Goal: Navigation & Orientation: Find specific page/section

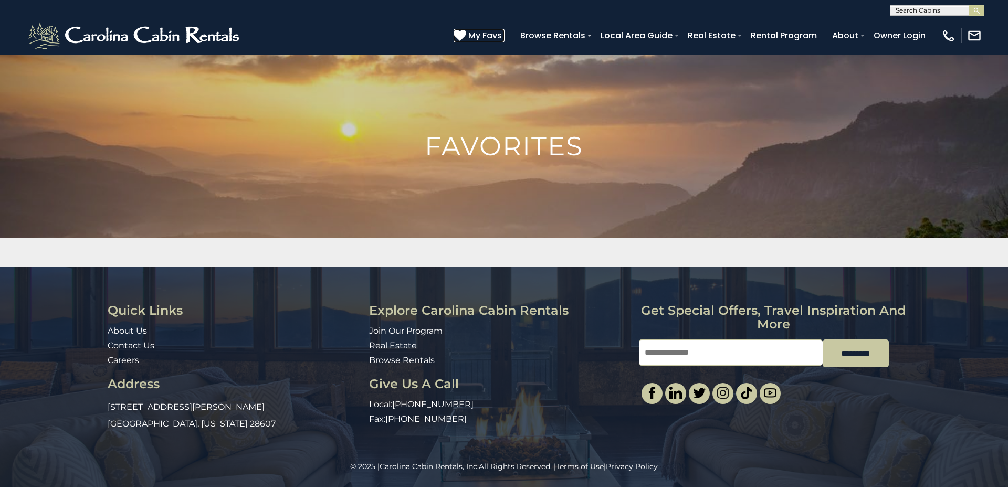
click at [466, 32] on icon at bounding box center [459, 35] width 13 height 13
click at [1007, 155] on h1 "Favorites" at bounding box center [504, 146] width 1008 height 26
click at [1007, 205] on img at bounding box center [504, 252] width 1008 height 395
click at [1007, 227] on img at bounding box center [504, 252] width 1008 height 395
click at [1007, 298] on div "Quick Links About Us Contact Us Careers Address 491 George Wilson Road Boone, N…" at bounding box center [504, 364] width 1008 height 194
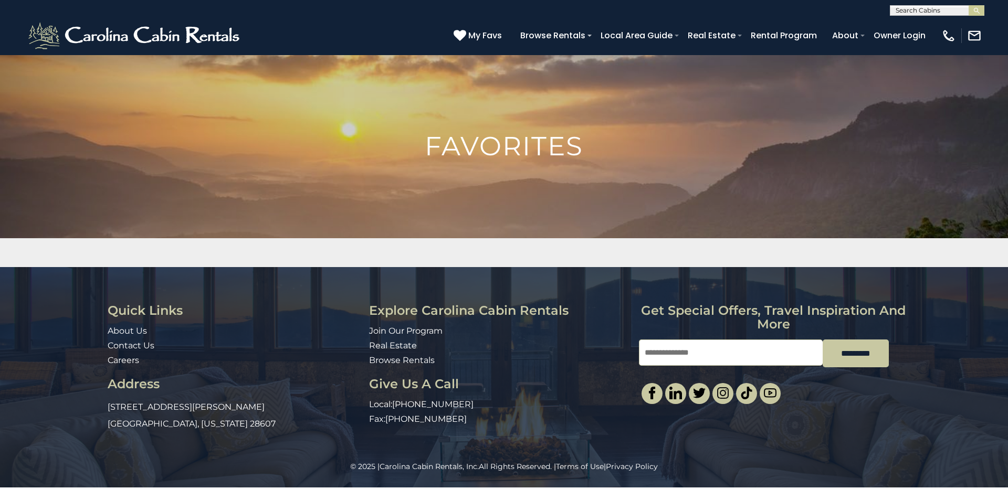
click at [1007, 310] on div "Quick Links About Us Contact Us Careers Address 491 George Wilson Road Boone, N…" at bounding box center [504, 364] width 1008 height 194
click at [981, 14] on button "submit" at bounding box center [976, 10] width 16 height 10
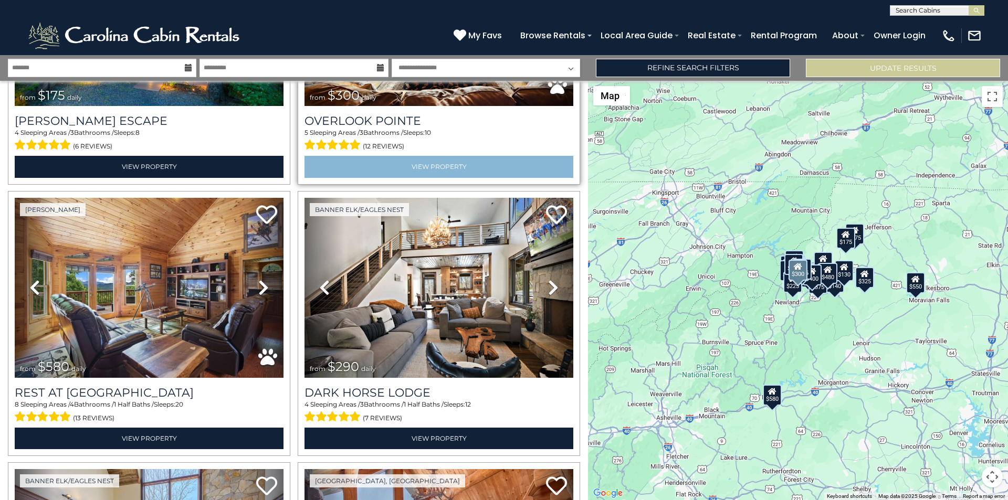
scroll to position [394, 0]
